Goal: Browse casually: Explore the website without a specific task or goal

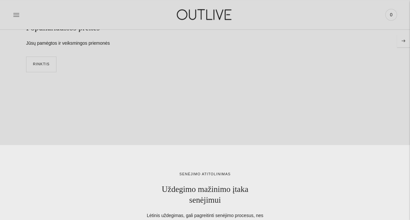
scroll to position [1632, 0]
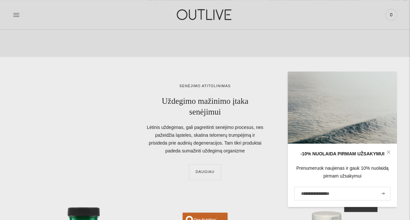
click at [225, 157] on div "senėjimo atitolinimas Uždegimo mažinimo įtaka senėjimui Lėtinis uždegimas, gali…" at bounding box center [205, 131] width 358 height 97
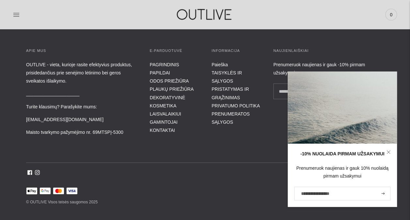
scroll to position [2198, 0]
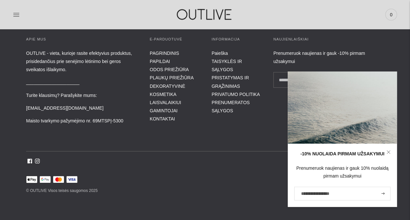
click at [36, 160] on icon at bounding box center [37, 161] width 5 height 5
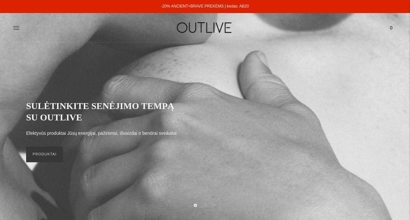
click at [11, 31] on div "PAGRINDINIS PAPILDAI Visi papildai Antioksidantai Dirbantiems ofise Ekologiška …" at bounding box center [205, 27] width 410 height 23
click at [14, 28] on icon at bounding box center [16, 27] width 6 height 3
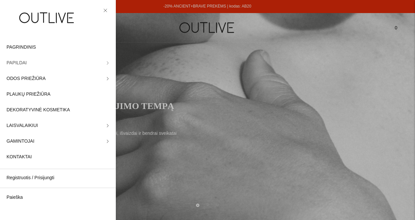
click at [104, 65] on link "PAPILDAI" at bounding box center [58, 63] width 116 height 16
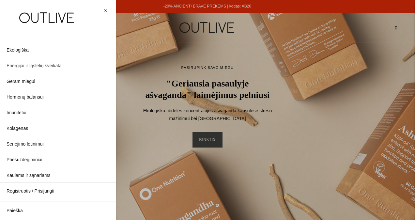
scroll to position [52, 0]
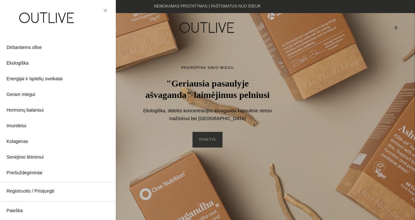
click at [108, 8] on link at bounding box center [105, 11] width 8 height 8
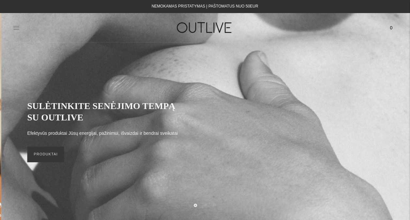
click at [14, 29] on icon at bounding box center [16, 27] width 7 height 7
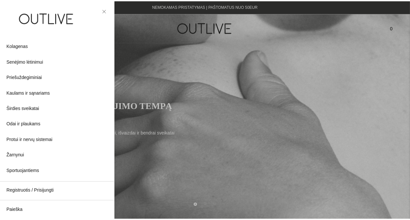
scroll to position [195, 0]
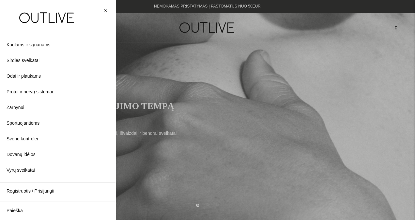
click at [187, 107] on div at bounding box center [207, 110] width 415 height 220
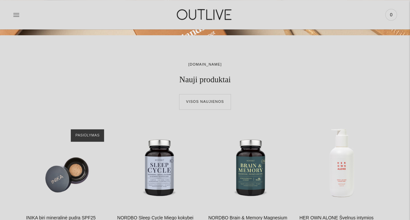
scroll to position [175, 0]
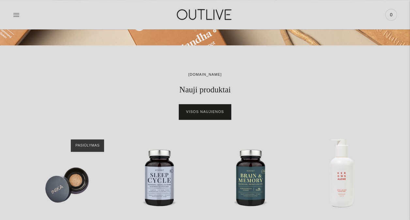
click at [209, 111] on link "Visos naujienos" at bounding box center [205, 112] width 52 height 16
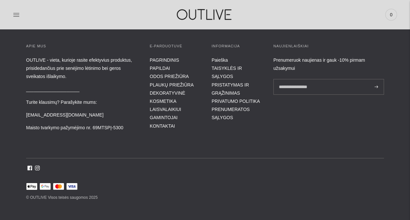
scroll to position [2501, 0]
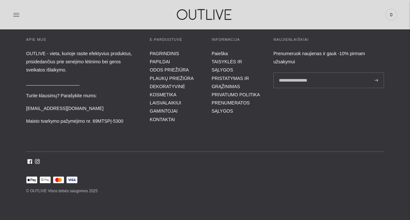
click at [36, 159] on icon at bounding box center [37, 161] width 5 height 5
